Goal: Task Accomplishment & Management: Complete application form

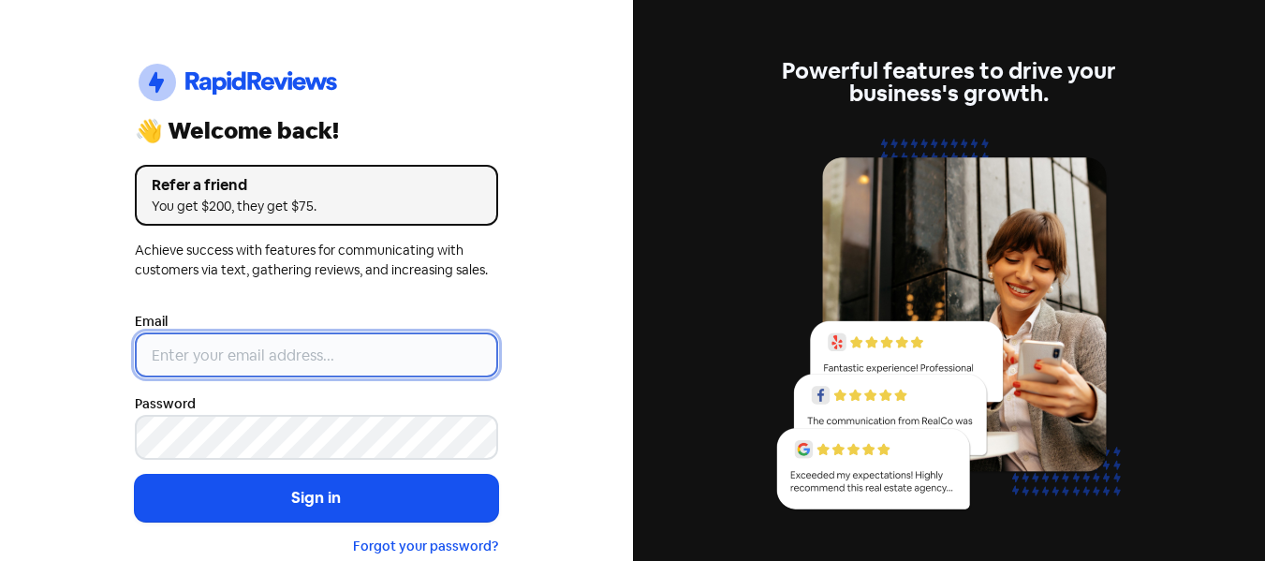
type input "[EMAIL_ADDRESS][DOMAIN_NAME]"
click at [310, 363] on input "[EMAIL_ADDRESS][DOMAIN_NAME]" at bounding box center [316, 354] width 363 height 45
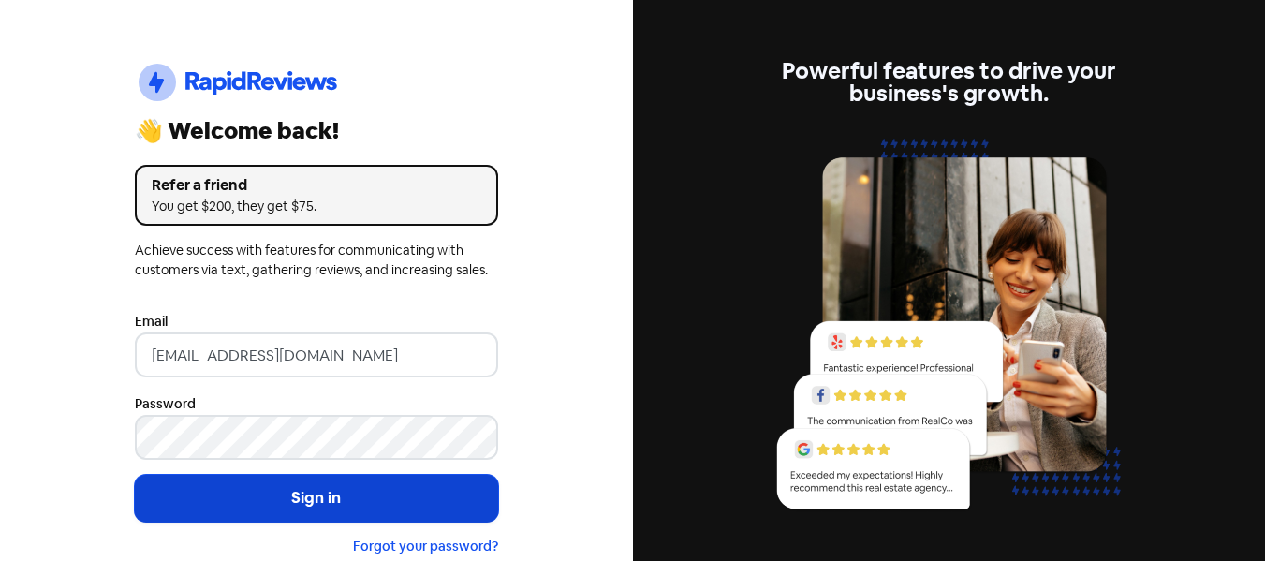
click at [275, 501] on button "Sign in" at bounding box center [316, 498] width 363 height 47
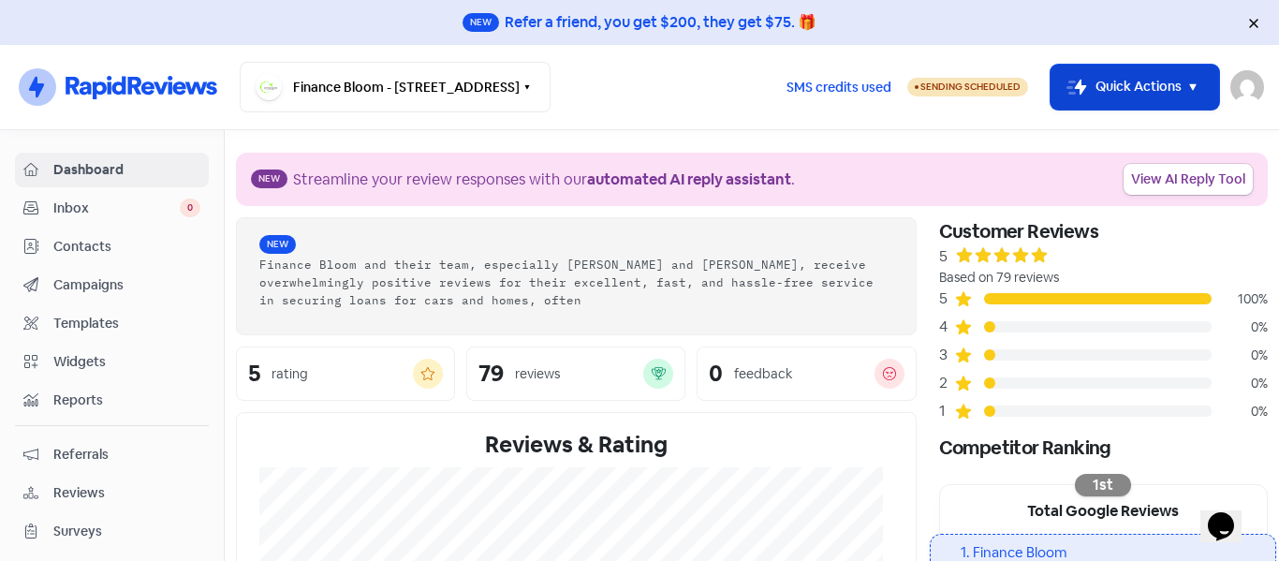
click at [1125, 97] on button "Icon For Thunder-move Quick Actions" at bounding box center [1135, 87] width 169 height 45
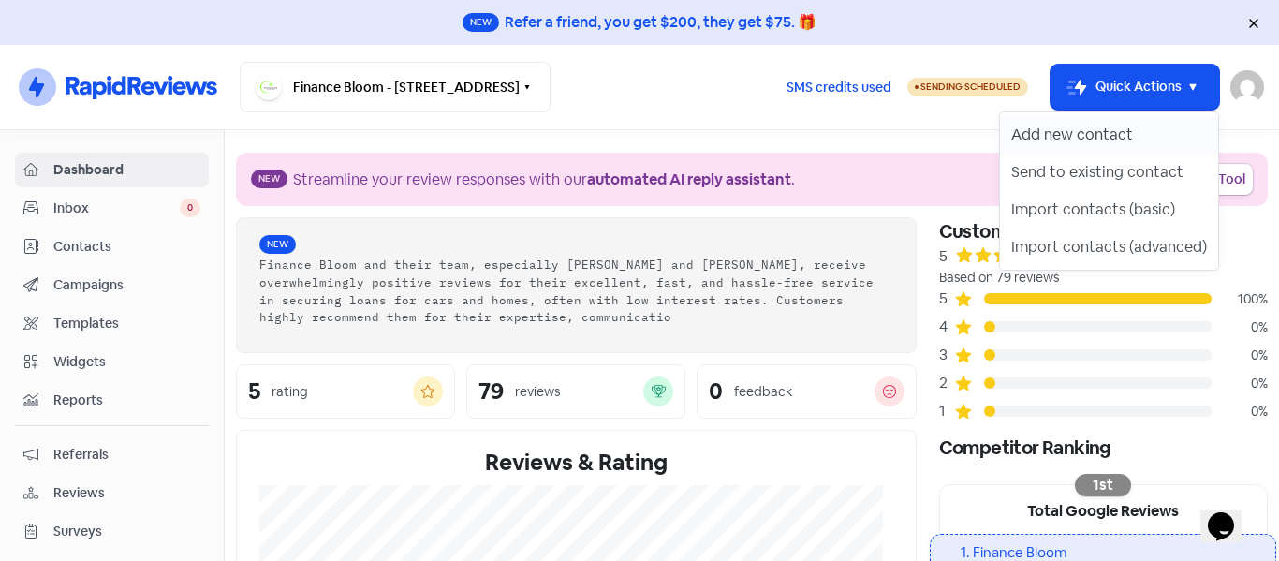
click at [1109, 133] on button "Add new contact" at bounding box center [1109, 134] width 218 height 37
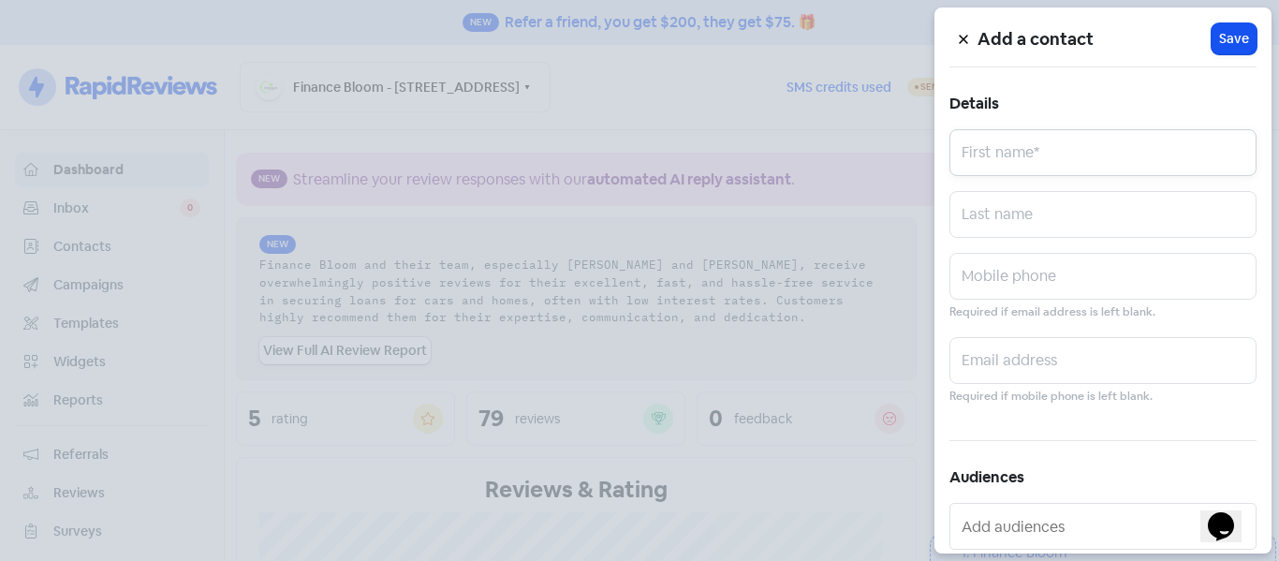
click at [1072, 161] on input "text" at bounding box center [1102, 152] width 307 height 47
type input "Sandeep"
click at [999, 219] on input "text" at bounding box center [1102, 214] width 307 height 47
type input "Kaur"
click at [994, 272] on input "text" at bounding box center [1102, 276] width 307 height 47
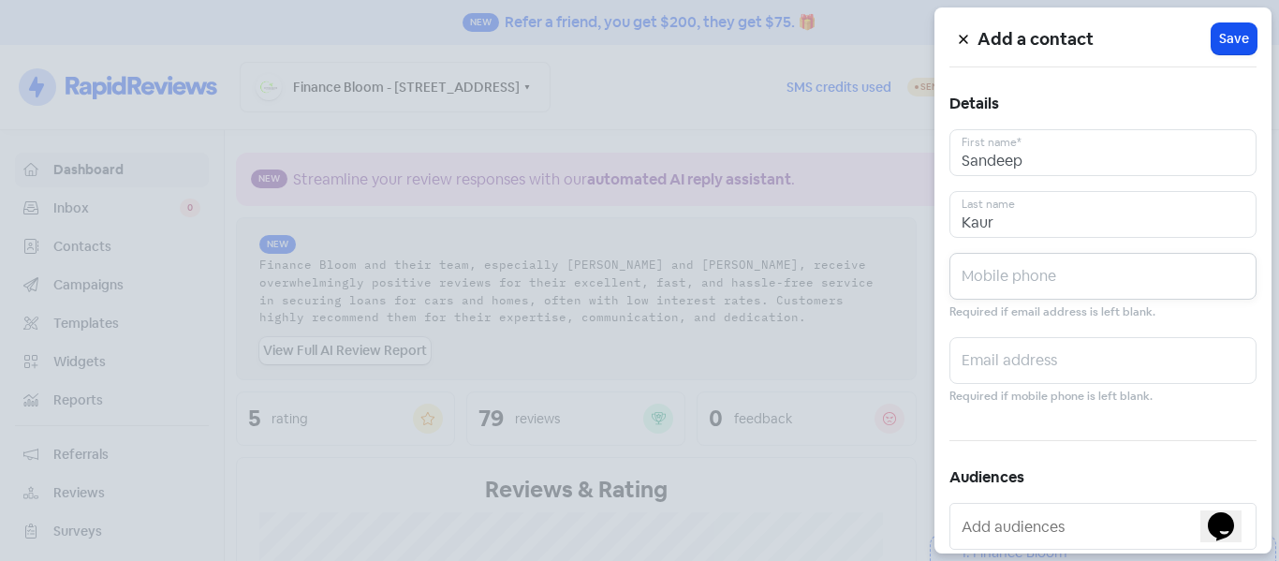
paste input "021637549"
type input "021637549"
click at [1222, 37] on span "Save" at bounding box center [1234, 39] width 30 height 20
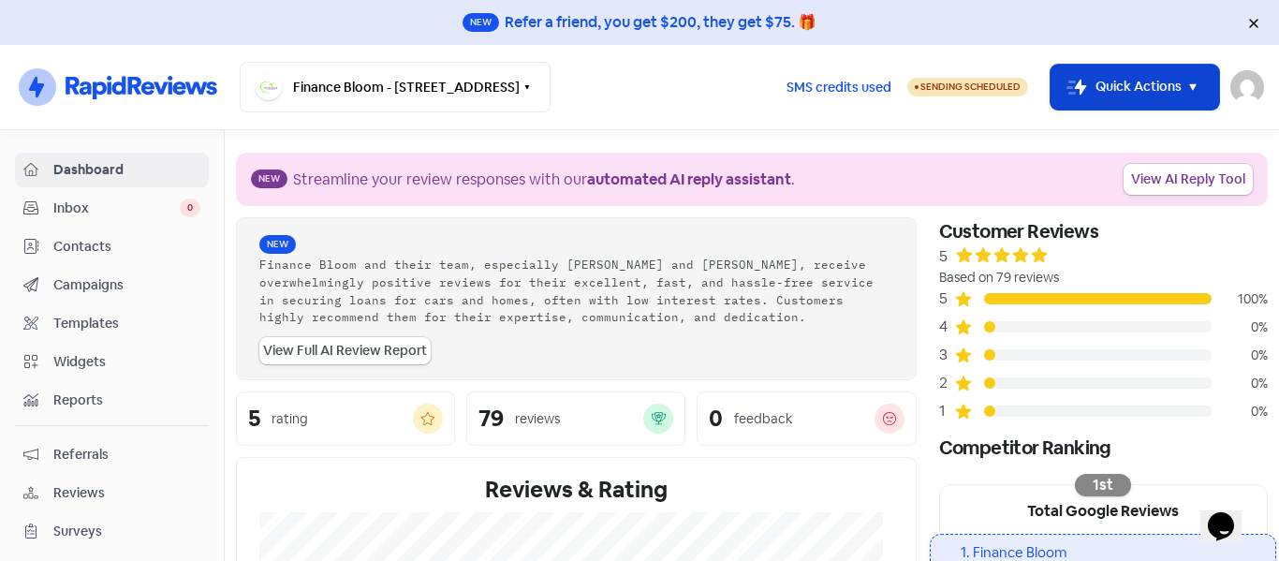
click at [1117, 82] on button "Icon For Thunder-move Quick Actions" at bounding box center [1135, 87] width 169 height 45
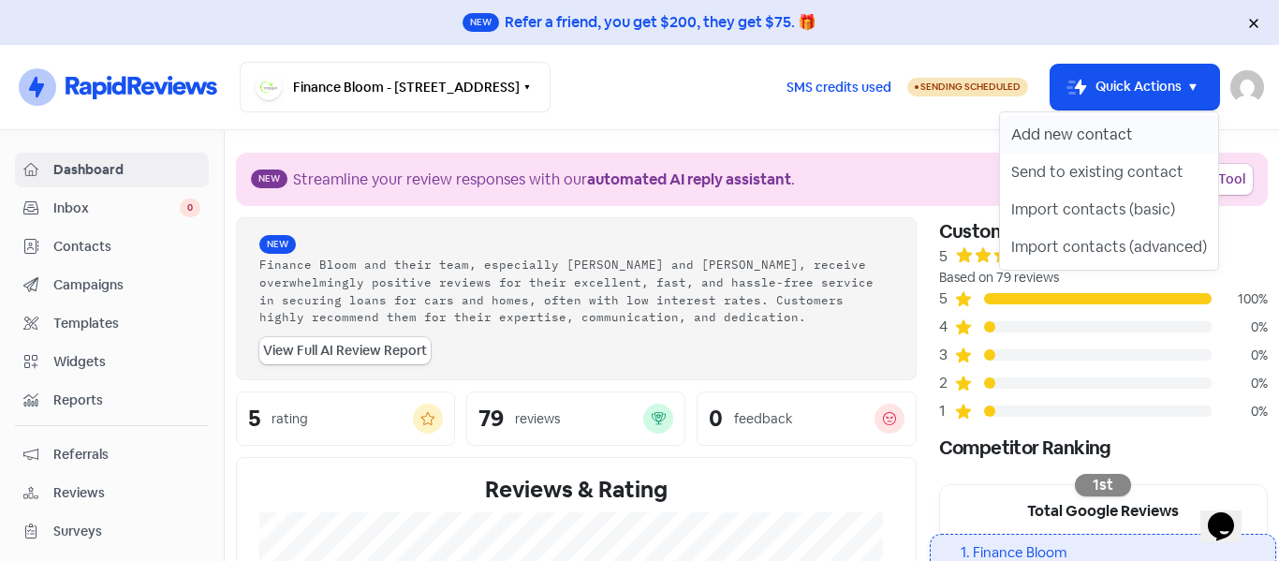
click at [1078, 125] on button "Add new contact" at bounding box center [1109, 134] width 218 height 37
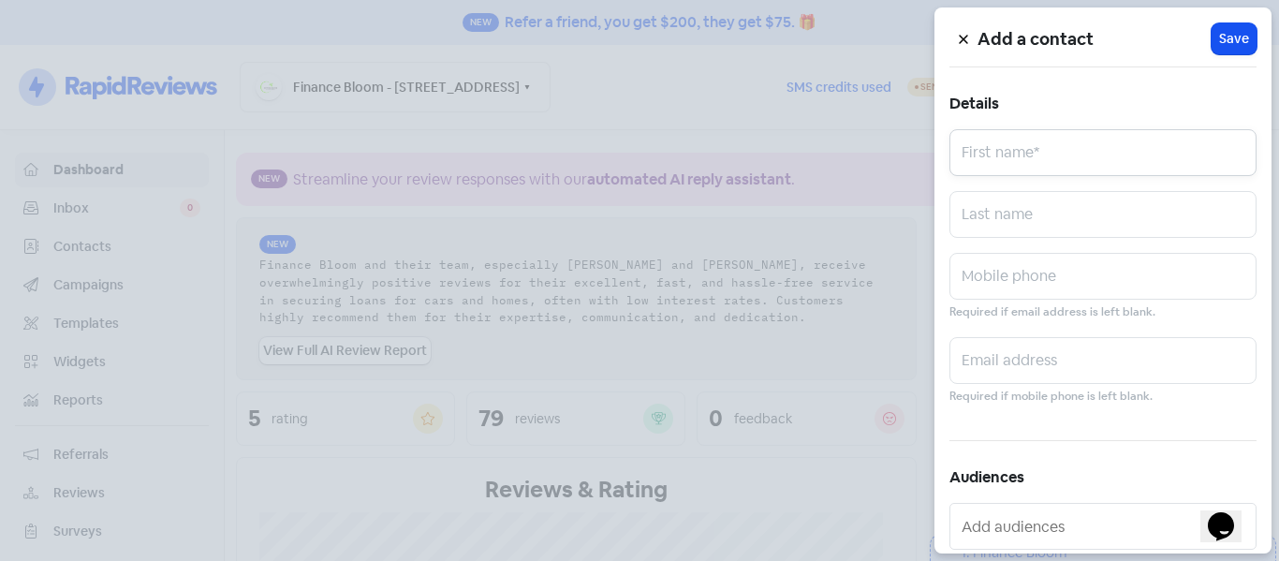
click at [1036, 152] on input "text" at bounding box center [1102, 152] width 307 height 47
type input "Hemant"
click at [1005, 285] on input "text" at bounding box center [1102, 276] width 307 height 47
paste input "02041664628"
type input "02041664628"
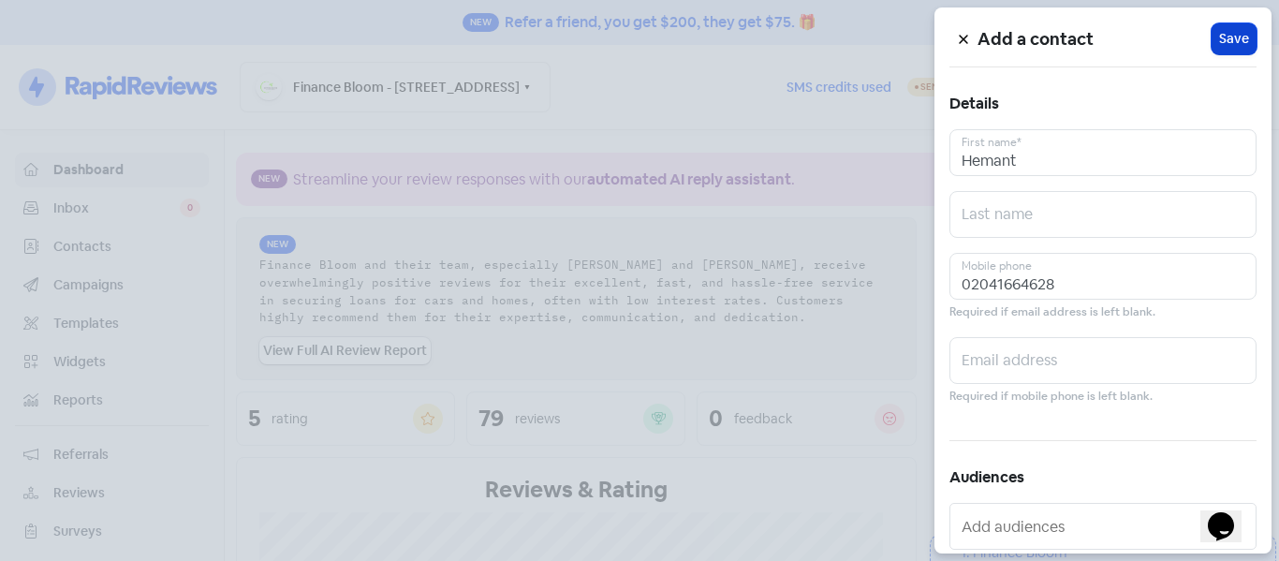
click at [1235, 31] on span "Save" at bounding box center [1234, 39] width 30 height 20
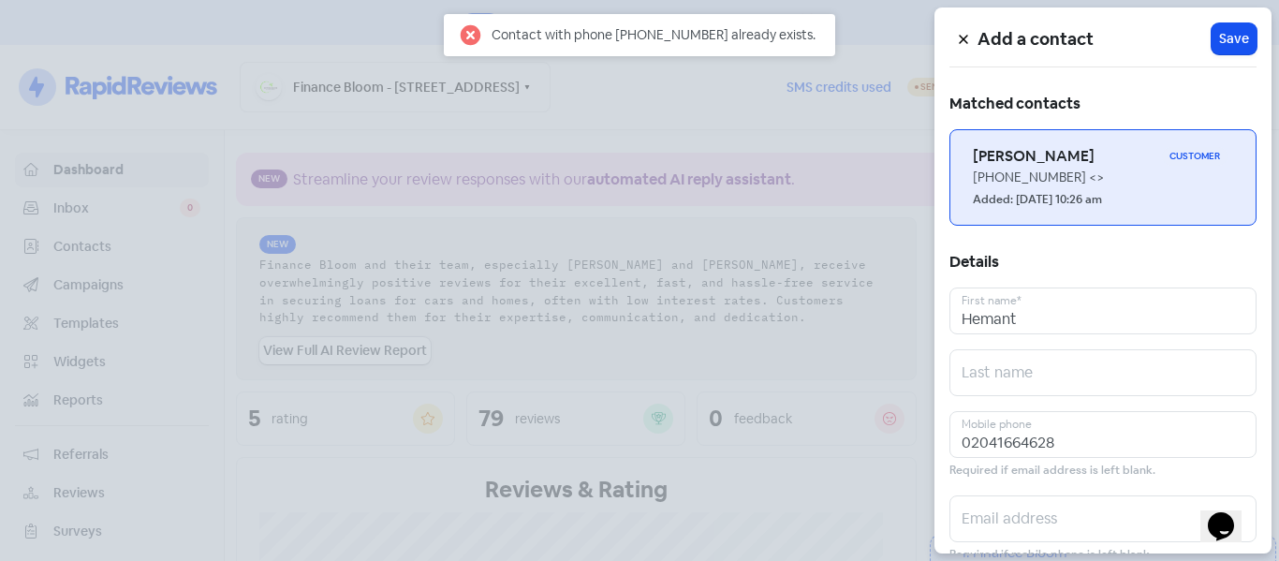
click at [1069, 188] on div "Added: 13 Aug 2025, 10:26 am" at bounding box center [1103, 198] width 260 height 22
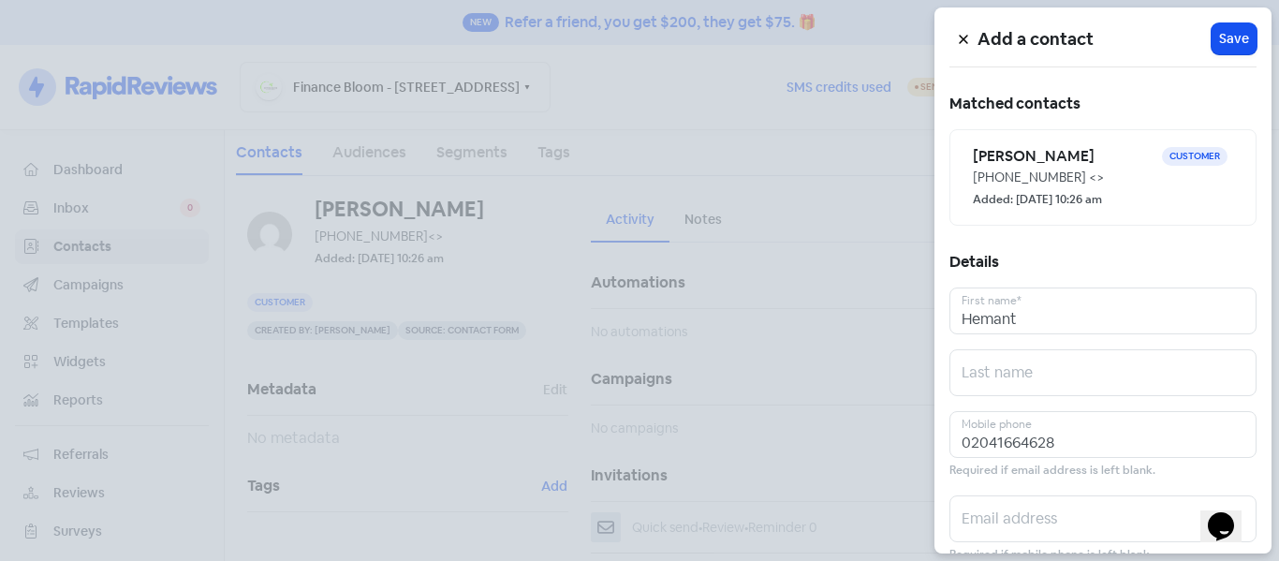
click at [707, 188] on div at bounding box center [639, 280] width 1279 height 561
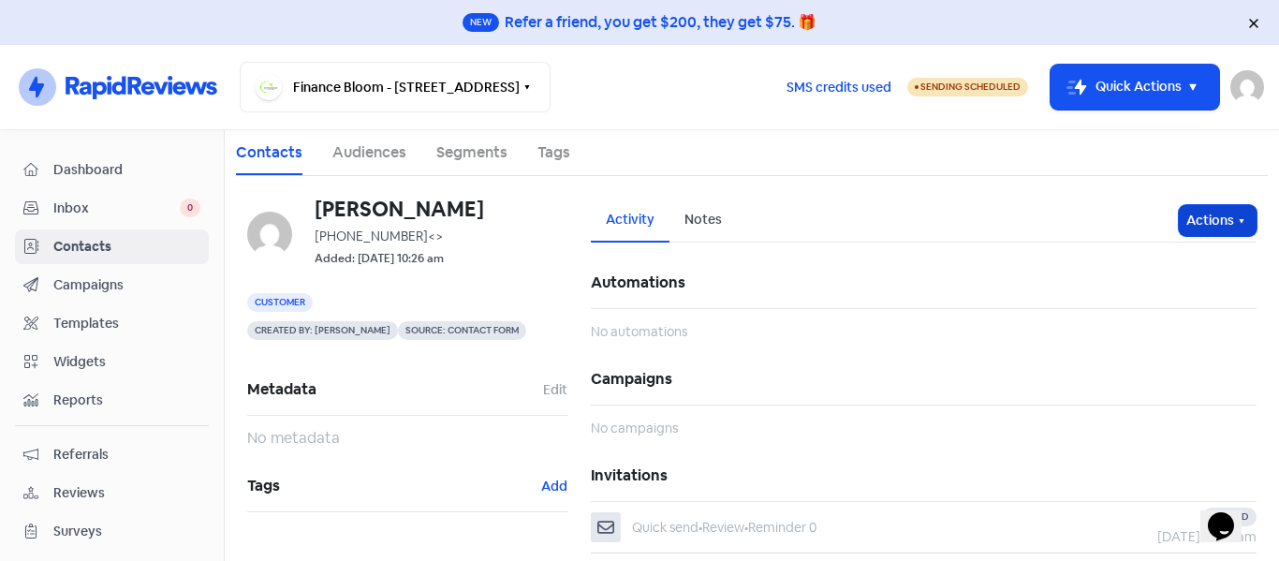
click at [1197, 226] on button "Actions" at bounding box center [1218, 220] width 78 height 31
click at [1174, 256] on button "Send invitation" at bounding box center [1182, 261] width 148 height 37
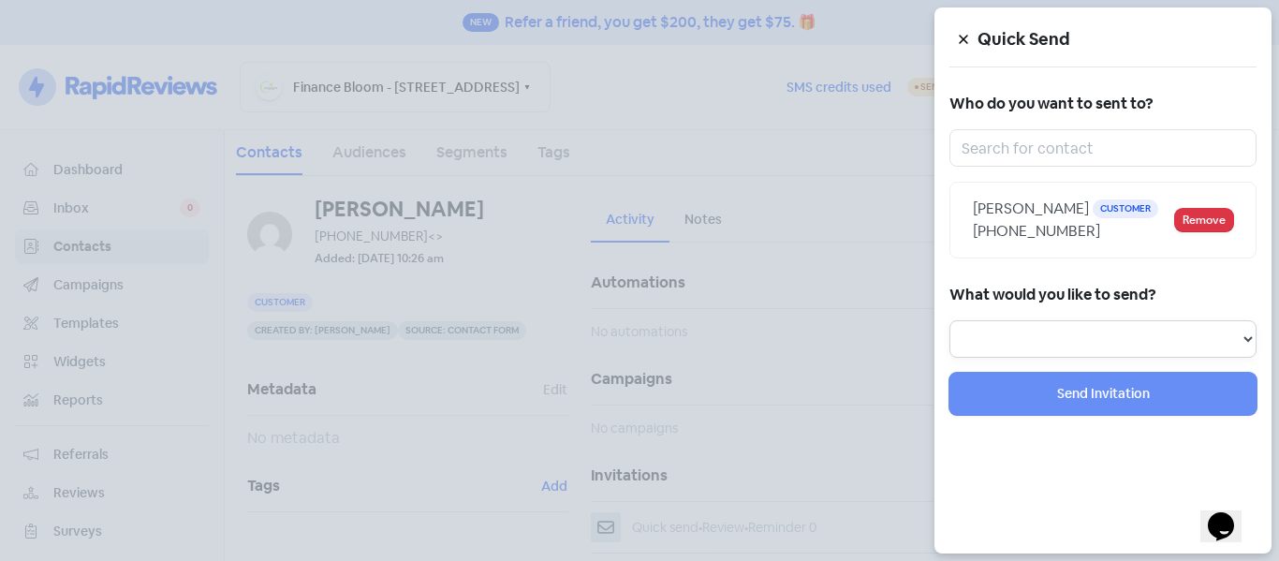
click at [1078, 323] on select "Review Invitation Referral Invitation Survey Invitation Video Invitation" at bounding box center [1102, 338] width 307 height 37
select select "review"
click at [949, 320] on select "Review Invitation Referral Invitation Survey Invitation Video Invitation" at bounding box center [1102, 338] width 307 height 37
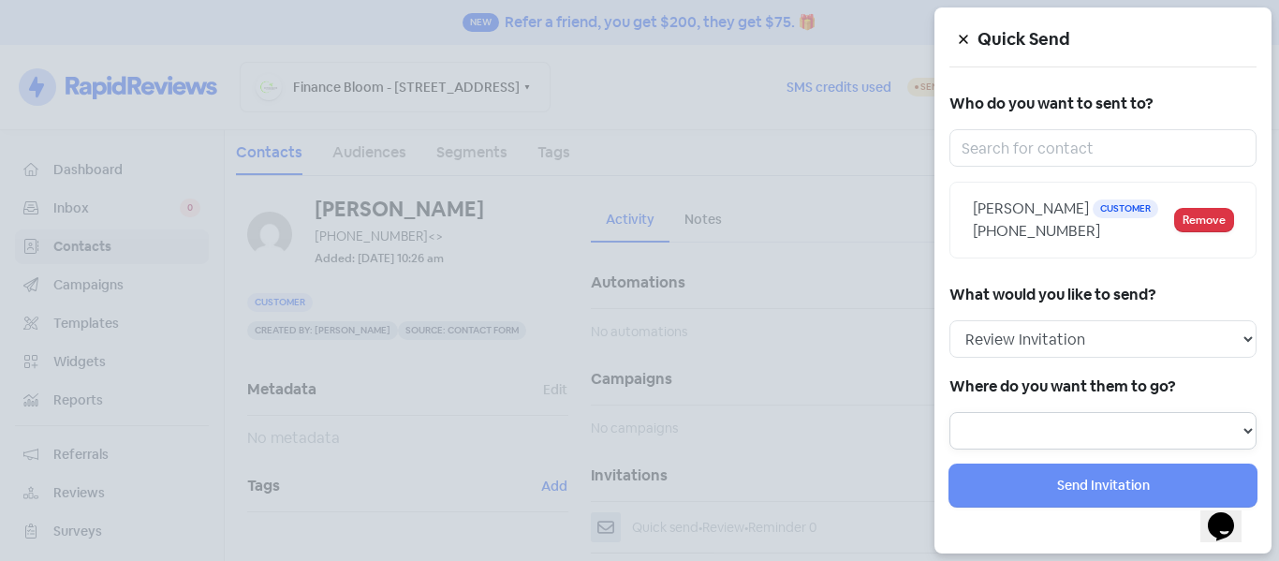
click at [1065, 425] on select "Review form: Google Review Request Review form: arti" at bounding box center [1102, 430] width 307 height 37
select select "449"
click at [949, 412] on select "Review form: Google Review Request Review form: arti" at bounding box center [1102, 430] width 307 height 37
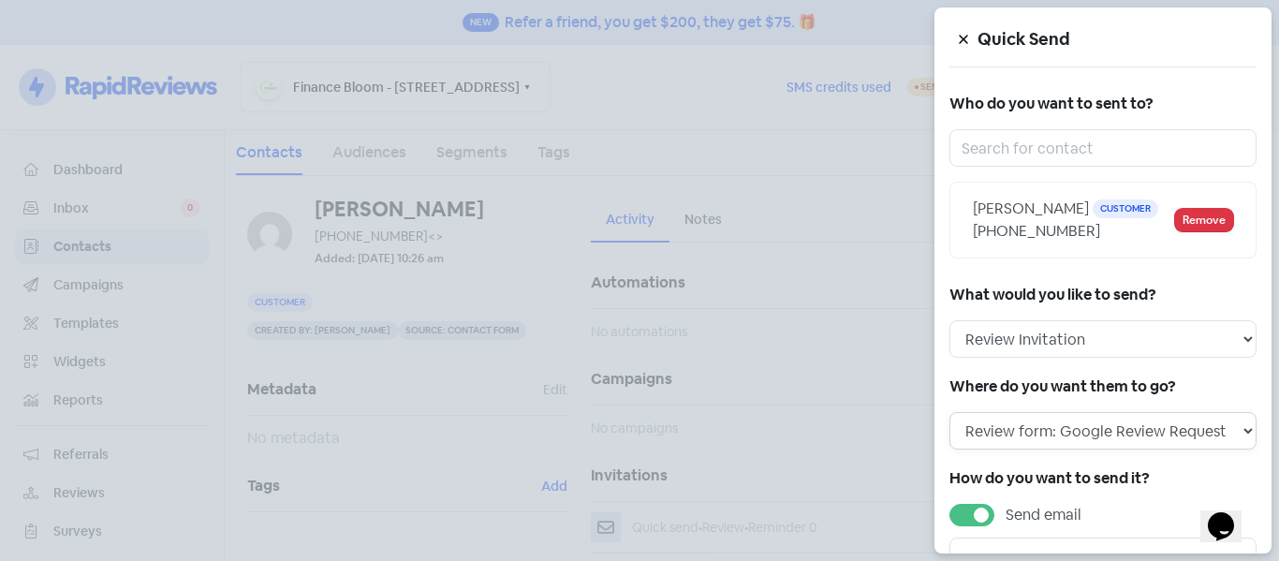
scroll to position [213, 0]
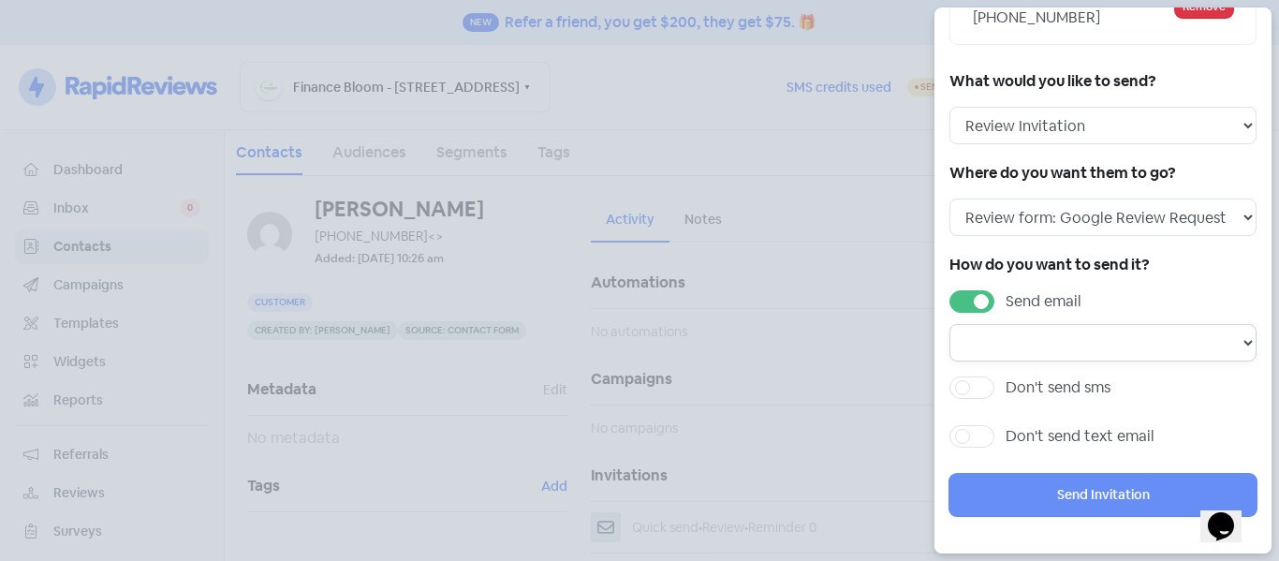
click at [1063, 337] on select "Email template: First review email Email template: Second review email Email te…" at bounding box center [1102, 342] width 307 height 37
select select "1475"
click at [949, 324] on select "Email template: First review email Email template: Second review email Email te…" at bounding box center [1102, 342] width 307 height 37
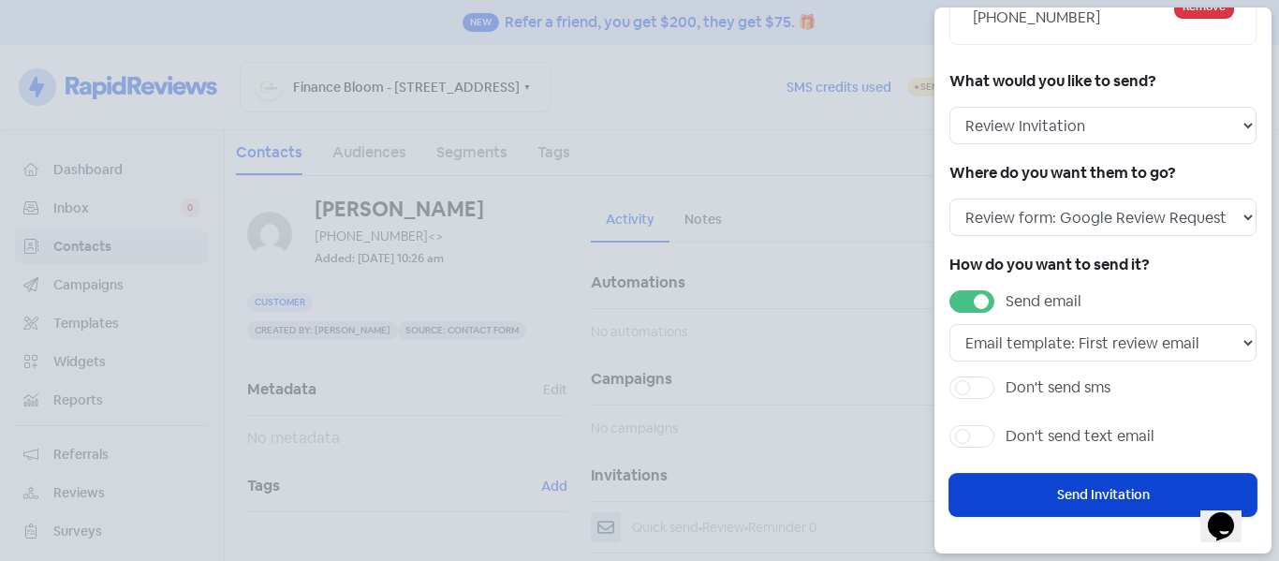
click at [1059, 494] on button "Send Invitation" at bounding box center [1102, 495] width 307 height 42
